Goal: Transaction & Acquisition: Purchase product/service

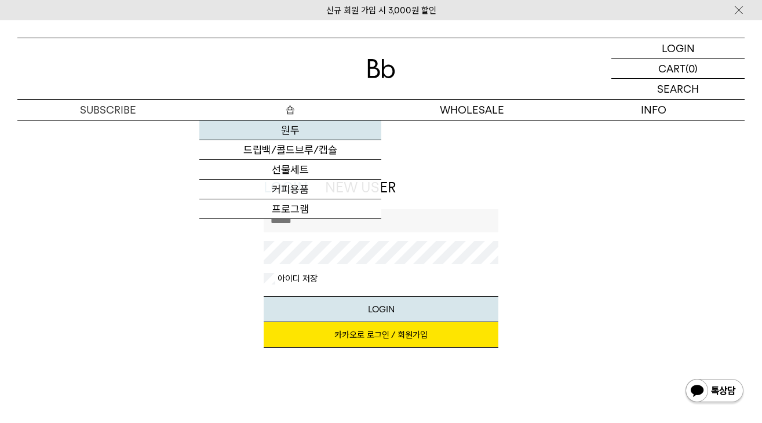
click at [288, 130] on link "원두" at bounding box center [290, 130] width 182 height 20
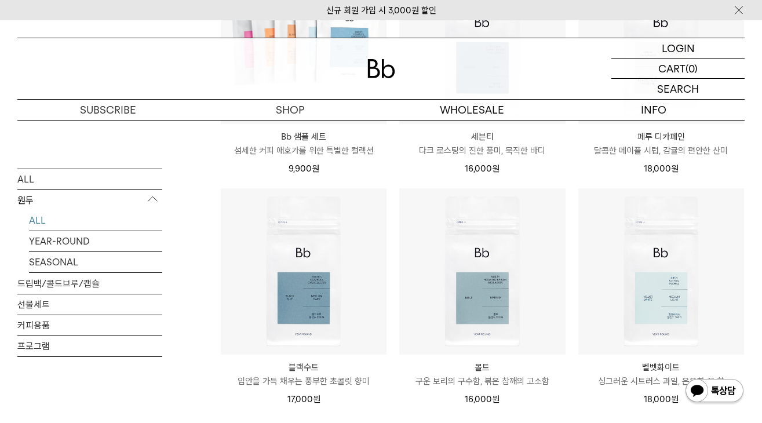
scroll to position [811, 0]
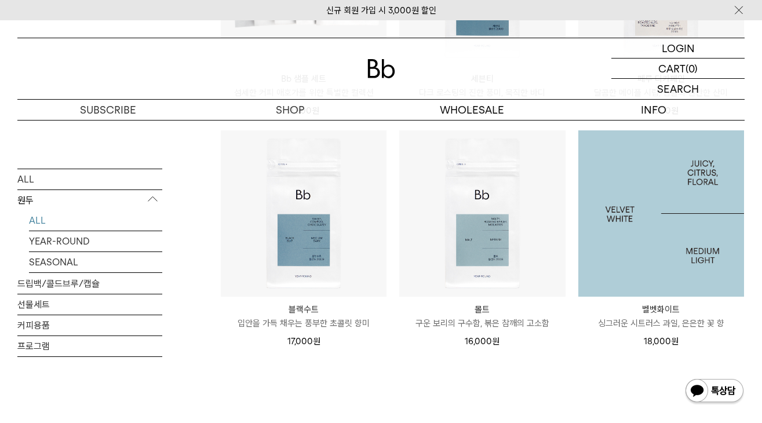
click at [686, 215] on img at bounding box center [661, 213] width 166 height 166
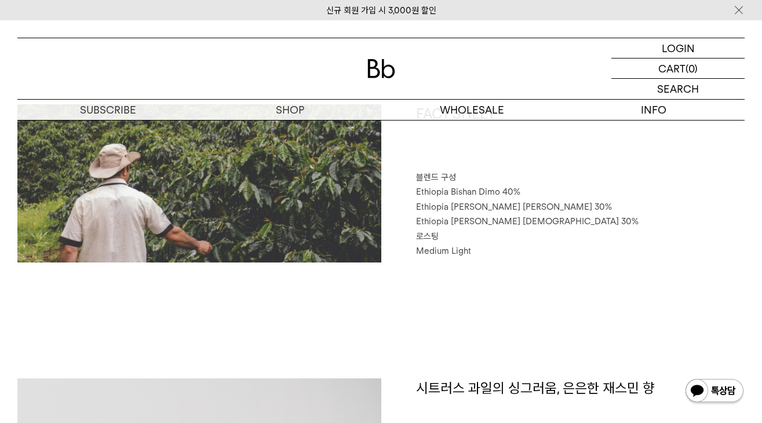
scroll to position [521, 0]
